Goal: Transaction & Acquisition: Purchase product/service

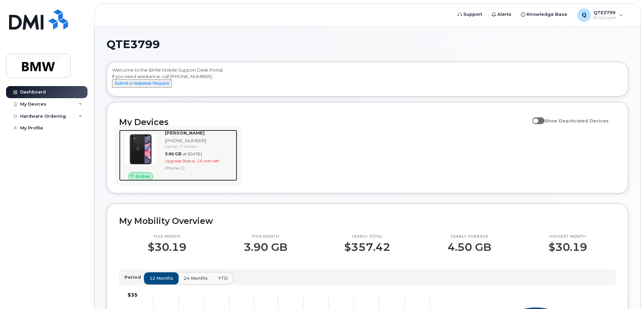
click at [157, 159] on div at bounding box center [140, 149] width 43 height 39
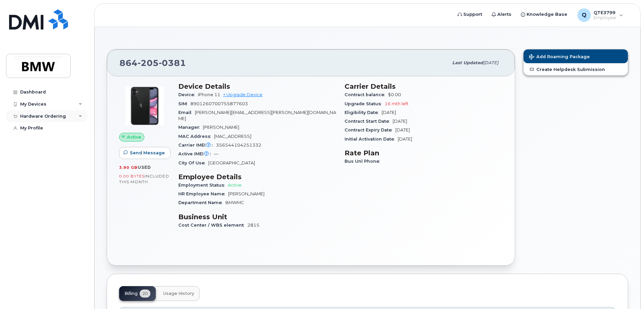
click at [77, 116] on div "Hardware Ordering" at bounding box center [46, 116] width 81 height 12
click at [49, 125] on link "New Order" at bounding box center [53, 128] width 70 height 13
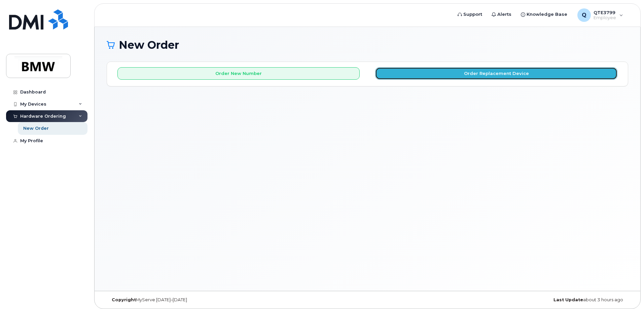
click at [398, 79] on button "Order Replacement Device" at bounding box center [496, 73] width 242 height 12
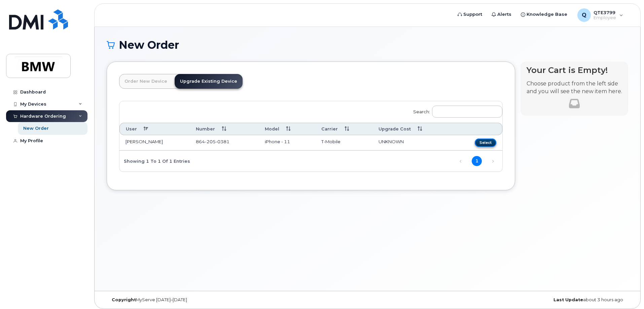
click at [492, 141] on button "Select" at bounding box center [486, 143] width 22 height 8
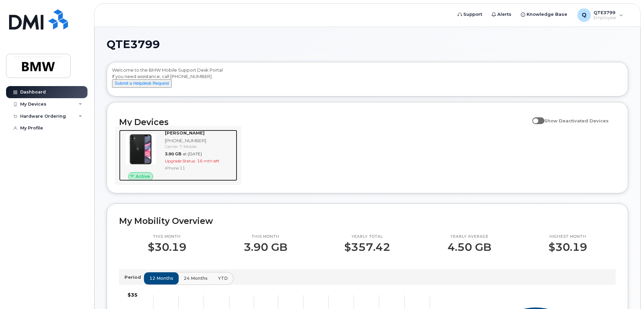
click at [216, 144] on div "[PHONE_NUMBER]" at bounding box center [200, 141] width 70 height 6
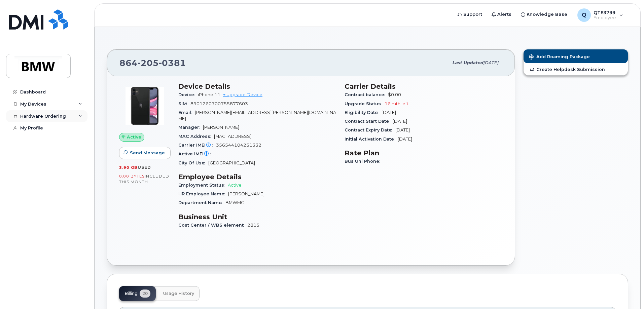
click at [82, 117] on icon at bounding box center [80, 116] width 3 height 3
click at [81, 104] on icon at bounding box center [80, 104] width 3 height 3
click at [138, 155] on span "Send Message" at bounding box center [147, 153] width 35 height 6
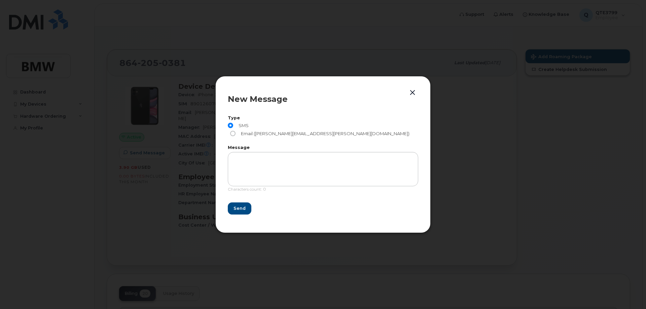
click at [413, 96] on button "button" at bounding box center [413, 92] width 10 height 9
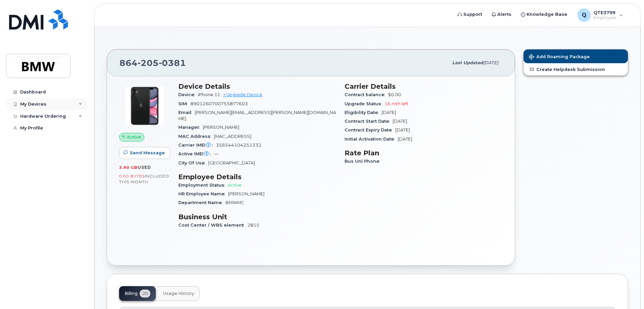
click at [79, 104] on icon at bounding box center [80, 104] width 3 height 3
click at [342, 138] on div "Carrier Details Contract balance $0.00 Upgrade Status 16 mth left Eligibility D…" at bounding box center [424, 158] width 166 height 161
click at [246, 95] on link "+ Upgrade Device" at bounding box center [242, 94] width 39 height 5
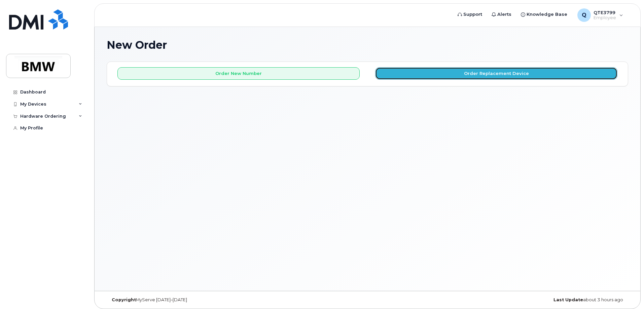
click at [490, 72] on button "Order Replacement Device" at bounding box center [496, 73] width 242 height 12
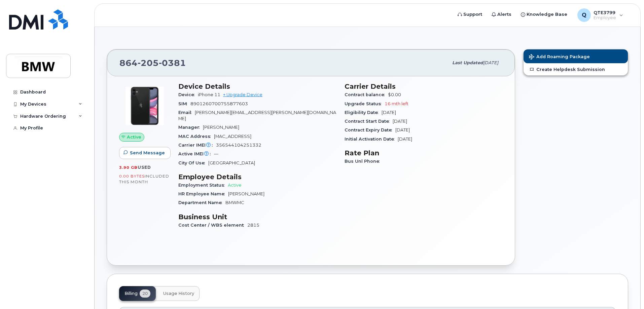
click at [133, 134] on div "Active" at bounding box center [131, 137] width 25 height 9
click at [133, 135] on span "Active" at bounding box center [134, 137] width 14 height 6
drag, startPoint x: 261, startPoint y: 139, endPoint x: 217, endPoint y: 140, distance: 44.1
click at [217, 141] on div "Carrier IMEI Carrier IMEI is reported during the last billing cycle or change o…" at bounding box center [257, 145] width 158 height 9
copy span "356544104251332"
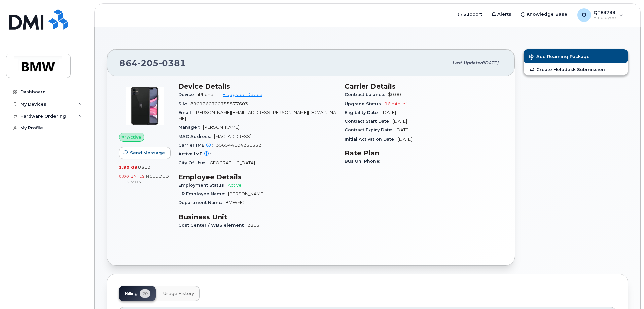
click at [186, 191] on span "HR Employee Name" at bounding box center [203, 193] width 50 height 5
click at [159, 155] on span "Send Message" at bounding box center [147, 153] width 35 height 6
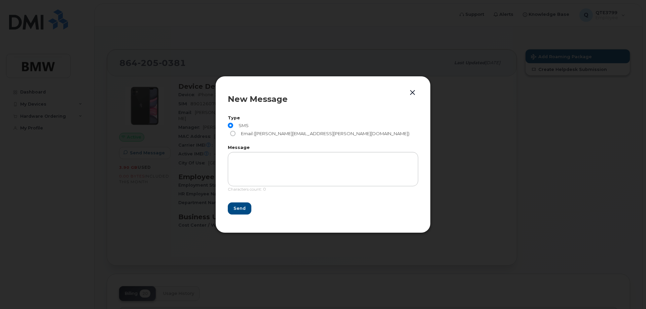
click at [413, 95] on button "button" at bounding box center [413, 92] width 10 height 9
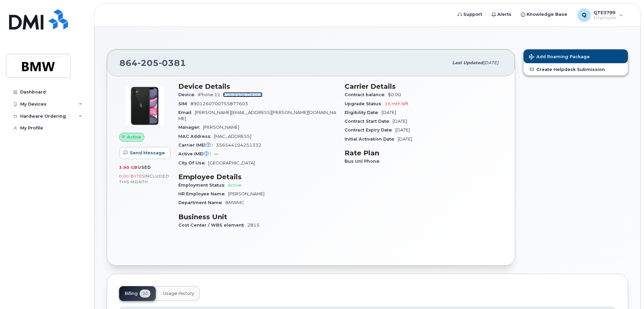
click at [253, 93] on link "+ Upgrade Device" at bounding box center [242, 94] width 39 height 5
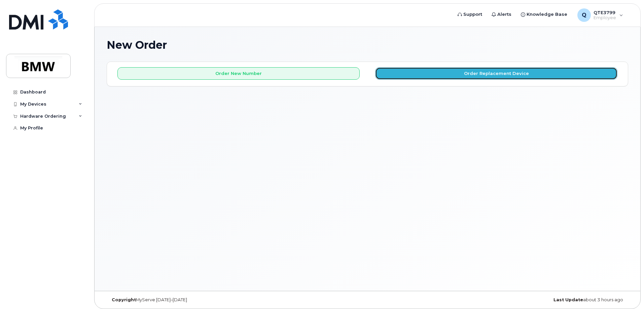
click at [471, 71] on button "Order Replacement Device" at bounding box center [496, 73] width 242 height 12
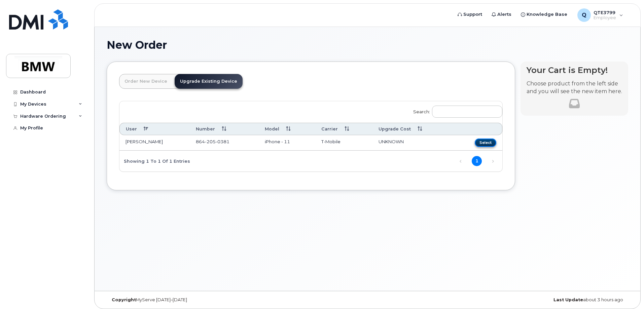
click at [485, 141] on button "Select" at bounding box center [486, 143] width 22 height 8
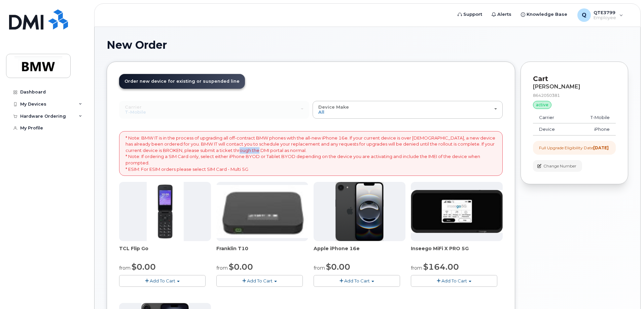
drag, startPoint x: 240, startPoint y: 152, endPoint x: 264, endPoint y: 150, distance: 24.0
click at [260, 150] on p "* Note: BMW IT is in the process of upgrading all off-contract BMW phones with …" at bounding box center [311, 153] width 371 height 37
click at [273, 150] on p "* Note: BMW IT is in the process of upgrading all off-contract BMW phones with …" at bounding box center [311, 153] width 371 height 37
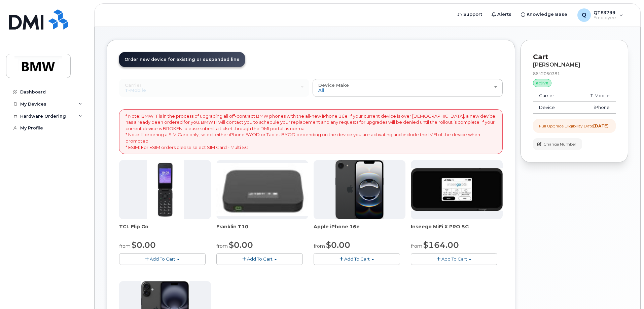
scroll to position [34, 0]
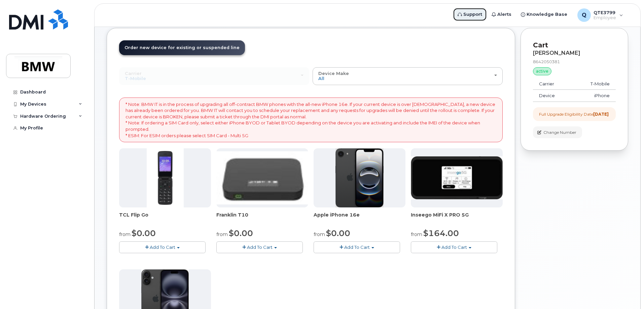
click at [481, 14] on span "Support" at bounding box center [472, 14] width 19 height 7
